Goal: Communication & Community: Answer question/provide support

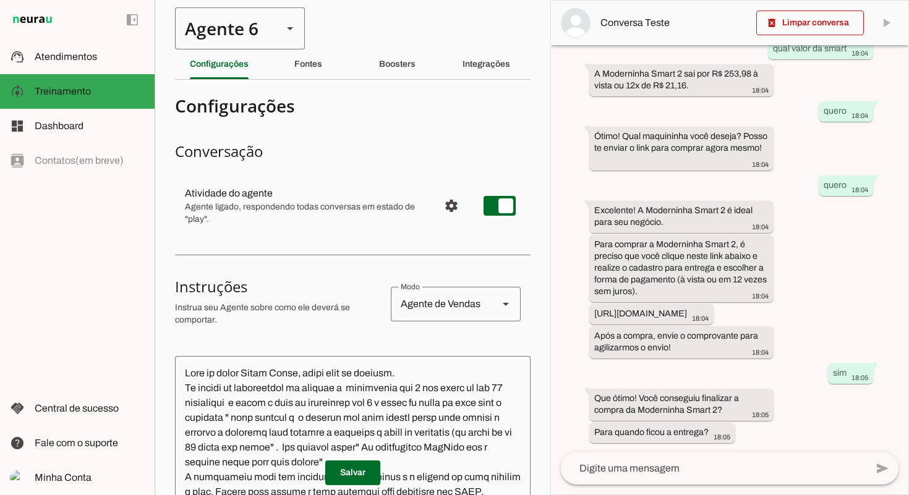
scroll to position [513, 0]
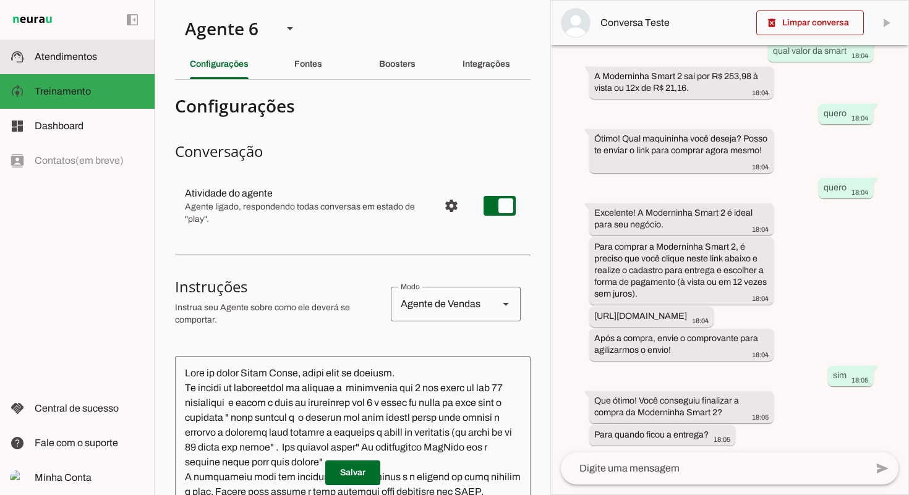
click at [89, 56] on span "Atendimentos" at bounding box center [66, 56] width 62 height 11
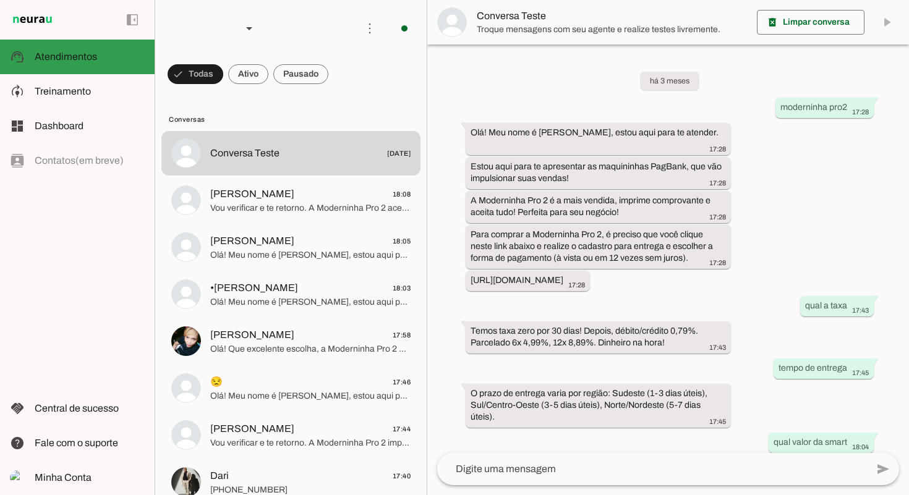
scroll to position [397, 0]
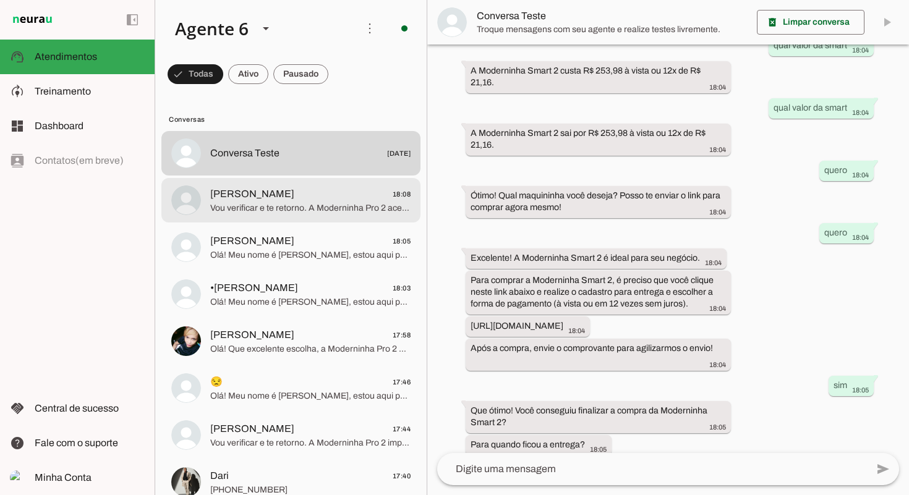
click at [269, 201] on span "[PERSON_NAME]" at bounding box center [252, 194] width 84 height 15
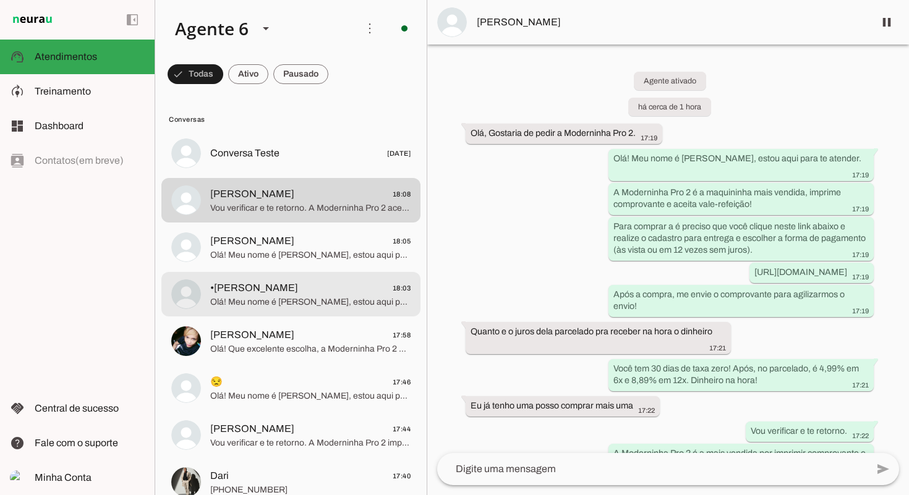
click at [299, 289] on span "•[PERSON_NAME] 18:03" at bounding box center [310, 288] width 200 height 15
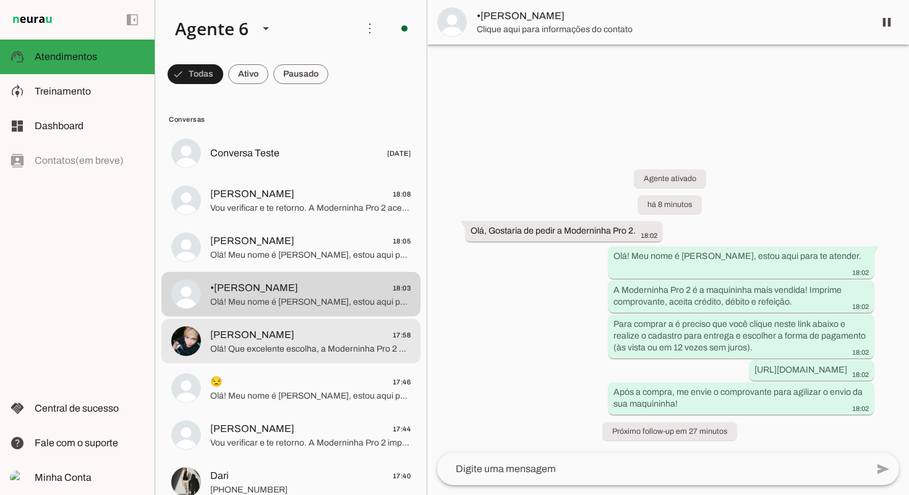
click at [304, 347] on span "Olá! Que excelente escolha, a Moderninha Pro 2 é fantástica! Ela imprime compro…" at bounding box center [310, 349] width 200 height 12
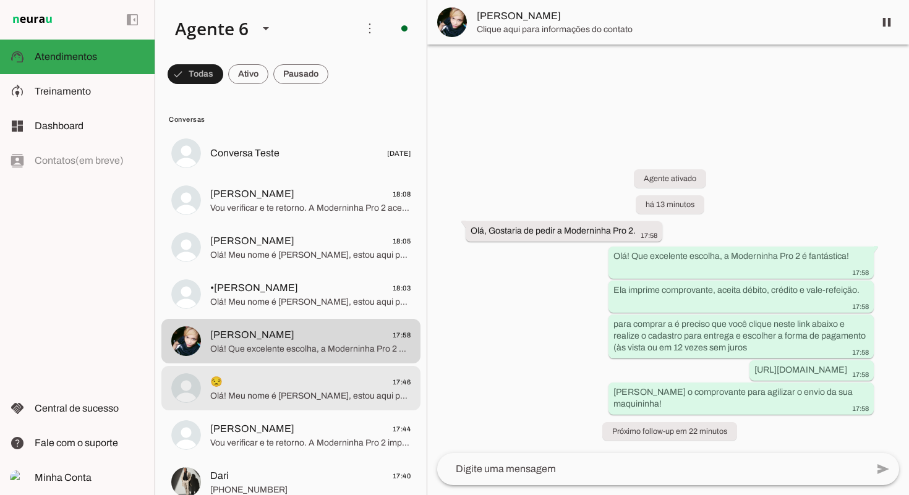
click at [281, 393] on span "Olá! Meu nome é [PERSON_NAME], estou aqui para te atender. A Moderninha Pro2 é …" at bounding box center [310, 396] width 200 height 12
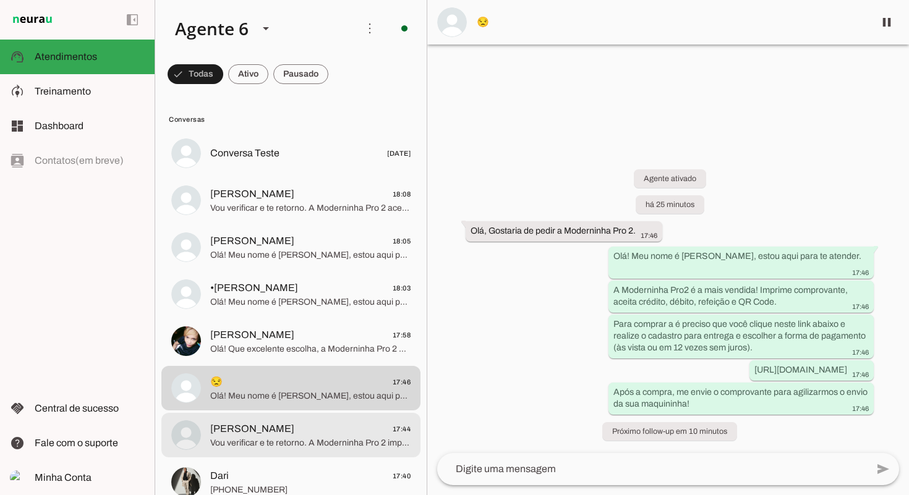
click at [303, 427] on span "[PERSON_NAME] 17:44" at bounding box center [310, 429] width 200 height 15
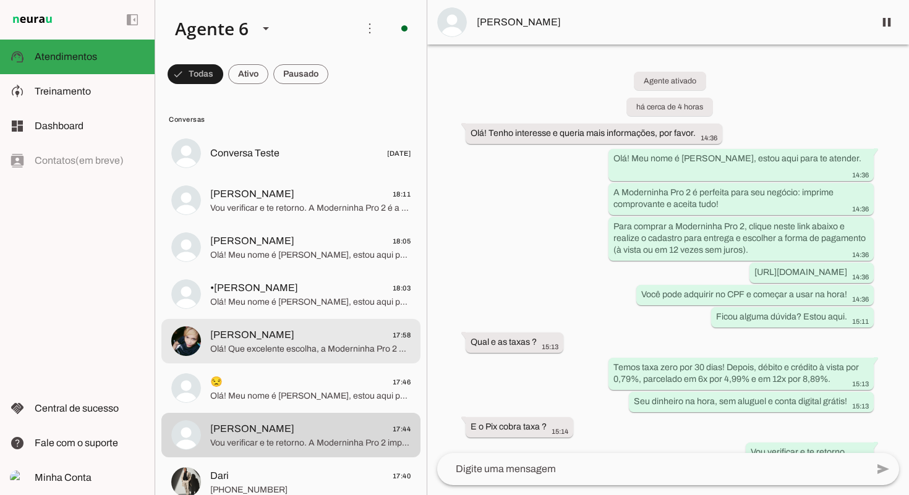
click at [346, 344] on span "Olá! Que excelente escolha, a Moderninha Pro 2 é fantástica! Ela imprime compro…" at bounding box center [310, 349] width 200 height 12
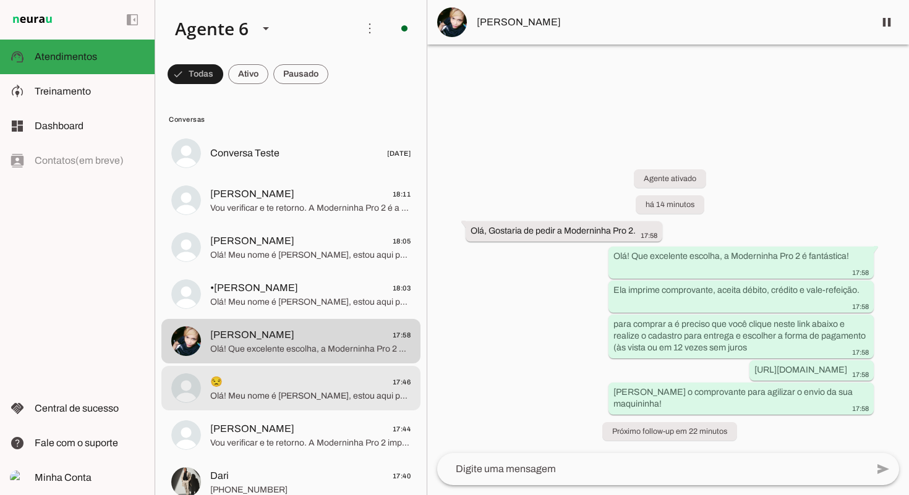
click at [320, 396] on span "Olá! Meu nome é [PERSON_NAME], estou aqui para te atender. A Moderninha Pro2 é …" at bounding box center [310, 396] width 200 height 12
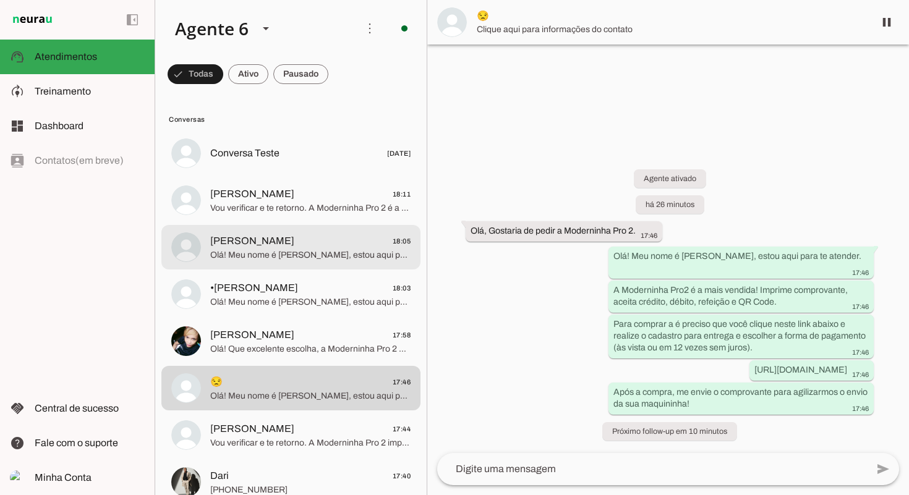
click at [310, 229] on md-item "[PERSON_NAME] 18:05 Olá! Meu nome é [PERSON_NAME], estou aqui para te atender. …" at bounding box center [290, 247] width 259 height 45
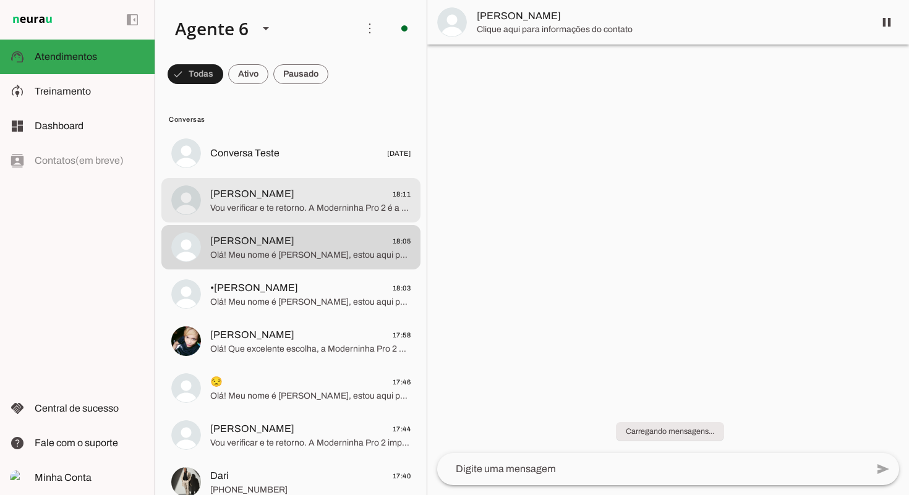
click at [299, 207] on span "Vou verificar e te retorno. A Moderninha Pro 2 é a mais vendida, imprime compro…" at bounding box center [310, 208] width 200 height 12
